Goal: Task Accomplishment & Management: Complete application form

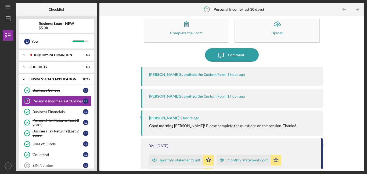
scroll to position [6, 0]
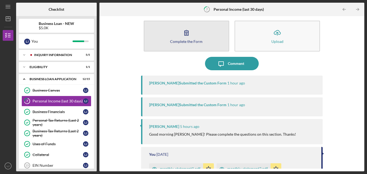
click at [196, 38] on button "Complete the Form Form" at bounding box center [186, 36] width 85 height 31
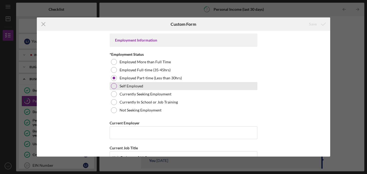
click at [130, 87] on label "Self Employed" at bounding box center [132, 86] width 24 height 4
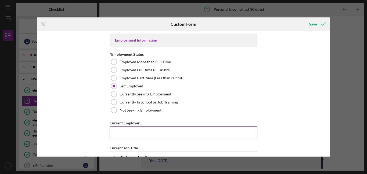
click at [161, 134] on input "Current Employer" at bounding box center [184, 133] width 148 height 13
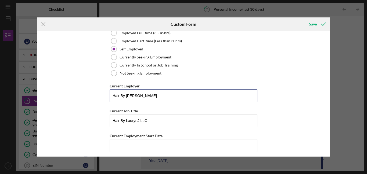
scroll to position [47, 0]
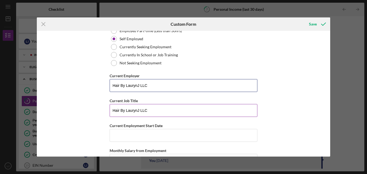
type input "Hair By LaurynJ LLC"
click at [153, 113] on input "Hair By LaurynJ LLC" at bounding box center [184, 110] width 148 height 13
type input "H"
type input "Beauty Stylist"
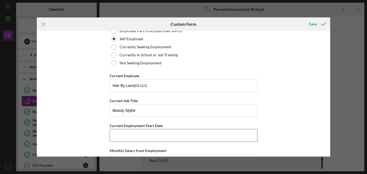
click at [145, 140] on input "Current Employment Start Date" at bounding box center [184, 135] width 148 height 13
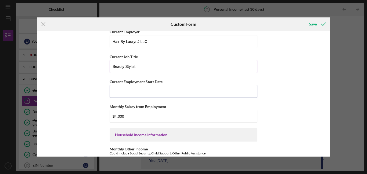
scroll to position [94, 0]
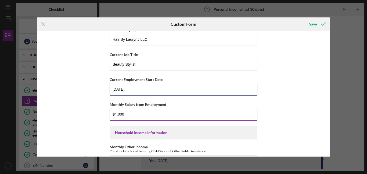
type input "[DATE]"
click at [167, 113] on input "$4,000" at bounding box center [184, 114] width 148 height 13
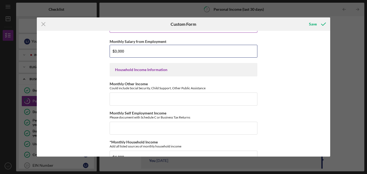
scroll to position [159, 0]
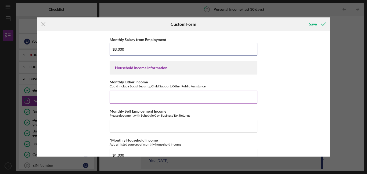
type input "$3,000"
click at [192, 98] on input "Monthly Other Income" at bounding box center [184, 97] width 148 height 13
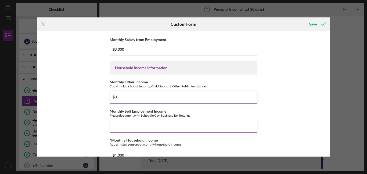
type input "$0"
click at [174, 128] on input "Monthly Self Employment Income" at bounding box center [184, 126] width 148 height 13
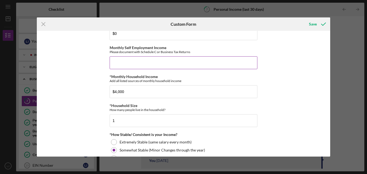
scroll to position [221, 0]
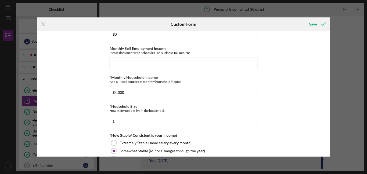
type input "$0"
type input "$3,000"
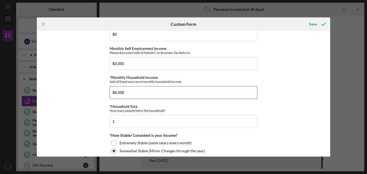
click at [145, 95] on input "$4,000" at bounding box center [184, 92] width 148 height 13
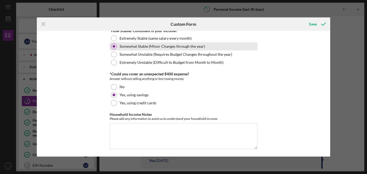
scroll to position [328, 0]
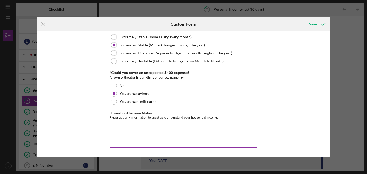
type input "$3,000"
click at [148, 135] on textarea "Household Income Notes" at bounding box center [184, 135] width 148 height 26
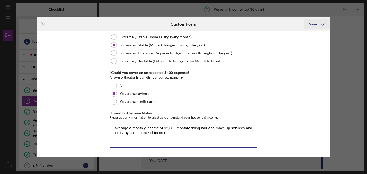
type textarea "I average a monthly income of $3,000 monthly doing hair and make up services an…"
click at [312, 23] on div "Save" at bounding box center [313, 24] width 8 height 11
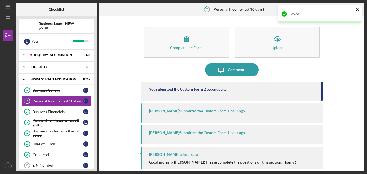
click at [357, 12] on icon "close" at bounding box center [358, 10] width 4 height 4
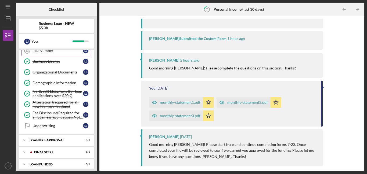
scroll to position [119, 0]
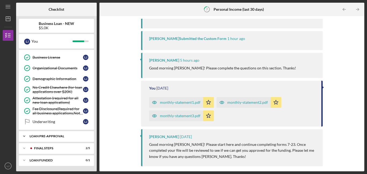
click at [66, 138] on div "LOAN PRE-APPROVAL" at bounding box center [59, 136] width 58 height 3
click at [65, 151] on div "Icon/Expander FINAL STEPS 2 / 5" at bounding box center [56, 148] width 75 height 11
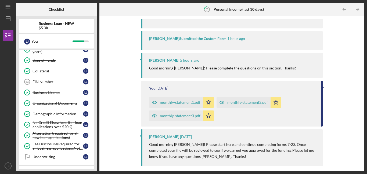
scroll to position [83, 0]
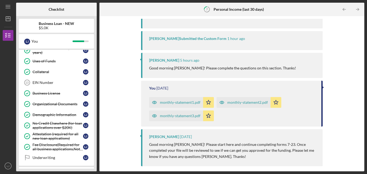
click at [76, 87] on link "EIN Number 13 EIN Number [PERSON_NAME]" at bounding box center [56, 82] width 70 height 11
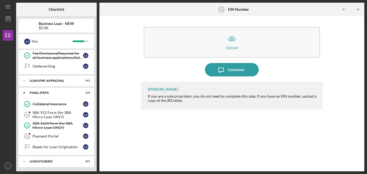
scroll to position [176, 0]
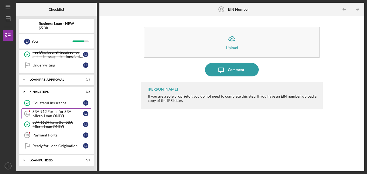
click at [74, 113] on div "SBA 912 Form (for SBA Micro-Loan ONLY)" at bounding box center [58, 114] width 51 height 9
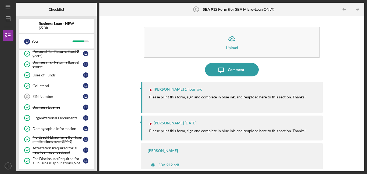
scroll to position [68, 0]
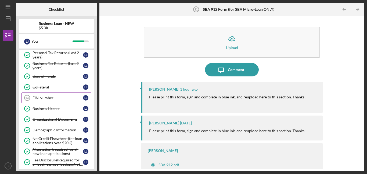
click at [73, 102] on link "EIN Number 13 EIN Number [PERSON_NAME]" at bounding box center [56, 98] width 70 height 11
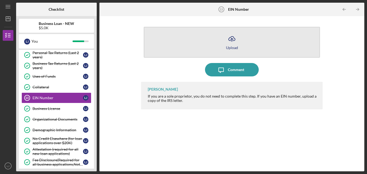
click at [218, 49] on button "Icon/Upload Upload" at bounding box center [232, 42] width 176 height 31
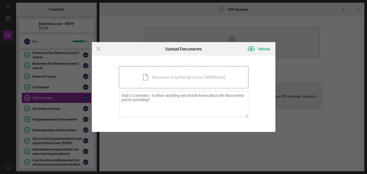
click at [156, 74] on div "Icon/Document Browse or drag files here (max 100MB total) Tap to choose files o…" at bounding box center [184, 77] width 130 height 22
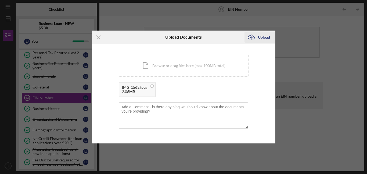
click at [254, 35] on icon "Icon/Upload" at bounding box center [251, 37] width 13 height 13
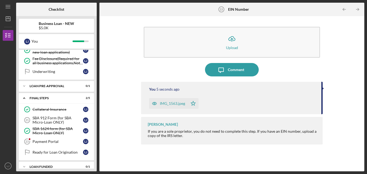
scroll to position [174, 0]
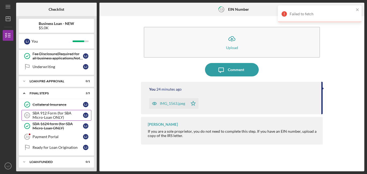
click at [60, 118] on div "SBA 912 Form (for SBA Micro-Loan ONLY)" at bounding box center [58, 115] width 51 height 9
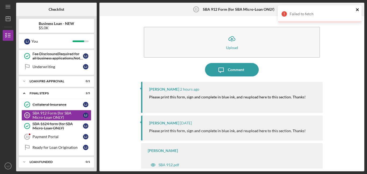
click at [358, 11] on icon "close" at bounding box center [358, 10] width 4 height 4
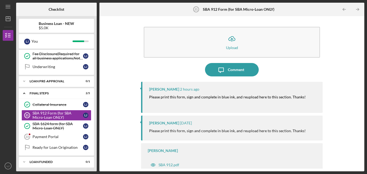
scroll to position [2, 0]
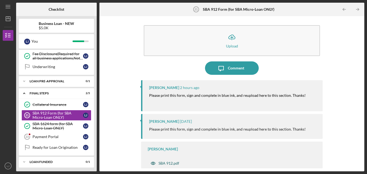
click at [173, 164] on div "SBA 912.pdf" at bounding box center [169, 163] width 21 height 4
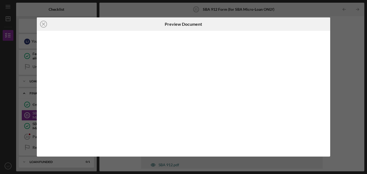
scroll to position [2, 0]
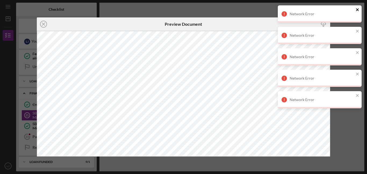
click at [356, 9] on icon "close" at bounding box center [358, 10] width 4 height 4
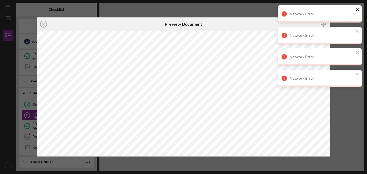
click at [356, 10] on icon "close" at bounding box center [358, 10] width 4 height 4
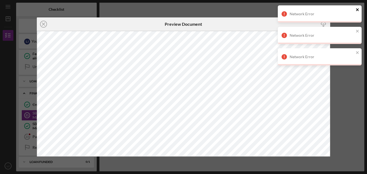
click at [357, 9] on icon "close" at bounding box center [358, 10] width 4 height 4
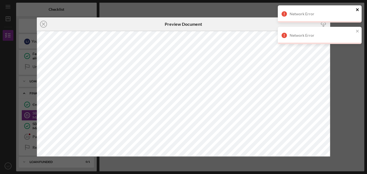
click at [356, 11] on icon "close" at bounding box center [358, 10] width 4 height 4
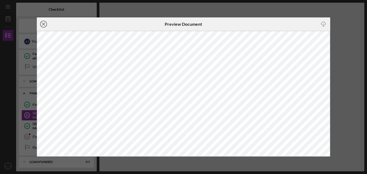
click at [42, 25] on line at bounding box center [43, 24] width 3 height 3
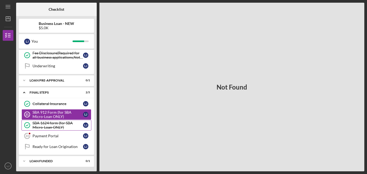
scroll to position [176, 0]
